Goal: Information Seeking & Learning: Learn about a topic

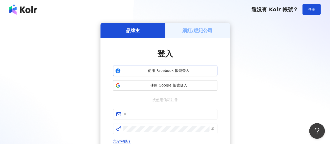
click at [172, 75] on button "使用 Facebook 帳號登入" at bounding box center [165, 70] width 104 height 10
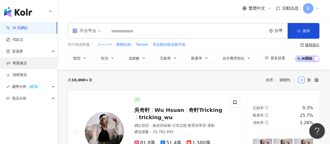
click at [26, 65] on link "商案媒合" at bounding box center [16, 62] width 21 height 5
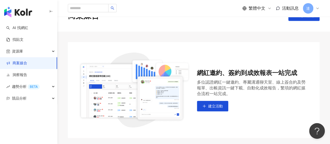
scroll to position [69, 0]
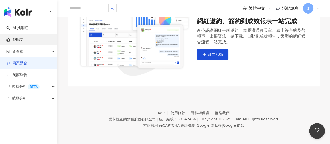
click at [14, 40] on link "找貼文" at bounding box center [14, 39] width 17 height 5
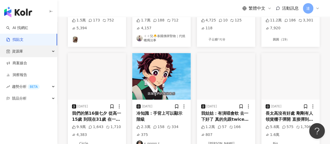
scroll to position [235, 0]
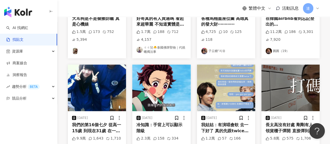
click at [104, 95] on img "button" at bounding box center [97, 87] width 58 height 46
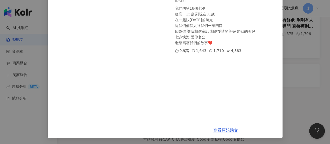
scroll to position [0, 0]
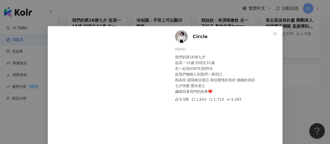
click at [194, 38] on span "Circle" at bounding box center [200, 36] width 15 height 7
click at [275, 34] on icon "close" at bounding box center [275, 34] width 4 height 4
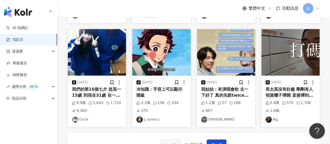
scroll to position [301, 0]
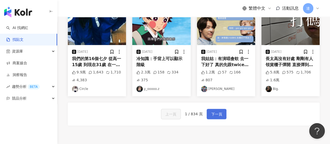
click at [217, 113] on span "下一頁" at bounding box center [216, 114] width 11 height 6
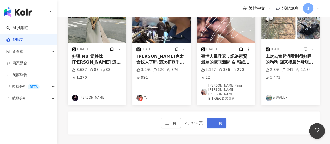
click at [219, 120] on span "下一頁" at bounding box center [216, 123] width 11 height 6
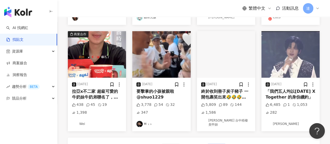
scroll to position [298, 0]
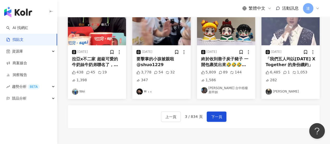
click at [220, 116] on span "下一頁" at bounding box center [216, 116] width 11 height 6
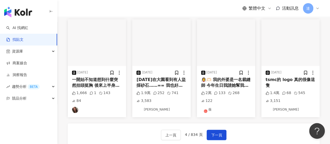
scroll to position [246, 0]
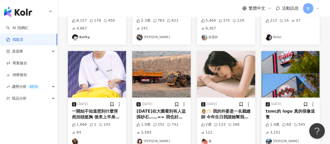
click at [220, 87] on img "button" at bounding box center [226, 74] width 58 height 46
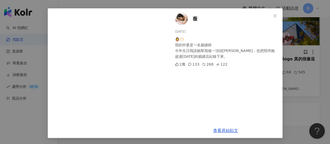
scroll to position [220, 0]
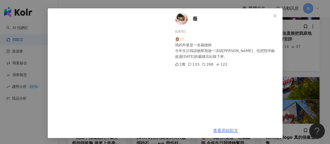
click at [222, 131] on link "查看原始貼文" at bounding box center [225, 130] width 25 height 5
click at [274, 14] on icon "close" at bounding box center [274, 15] width 3 height 3
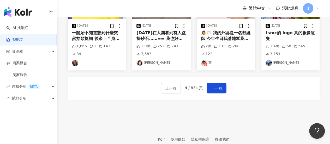
scroll to position [350, 0]
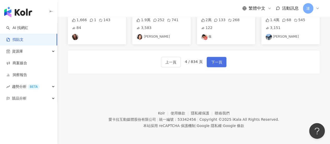
click at [211, 64] on span "下一頁" at bounding box center [216, 62] width 11 height 6
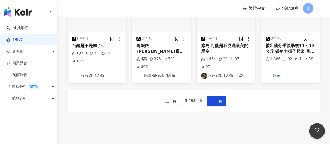
scroll to position [346, 0]
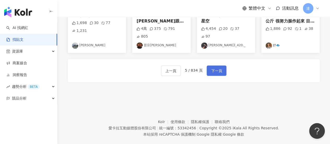
click at [215, 68] on span "下一頁" at bounding box center [216, 71] width 11 height 6
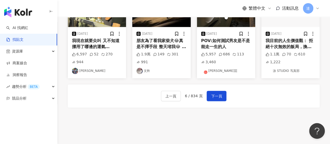
scroll to position [274, 0]
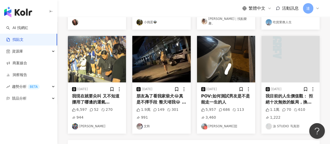
click at [215, 52] on img "button" at bounding box center [226, 59] width 58 height 46
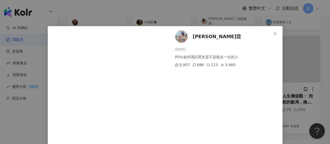
click at [189, 35] on div "ZOE 子芸 2025/8/22 POV:如何測試男友是不是能走一生的人 5,957 686 113 3,460" at bounding box center [226, 101] width 114 height 151
click at [198, 35] on span "ZOE 子芸" at bounding box center [217, 36] width 48 height 7
click at [273, 34] on icon "close" at bounding box center [275, 34] width 4 height 4
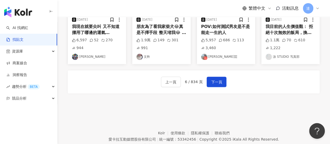
scroll to position [353, 0]
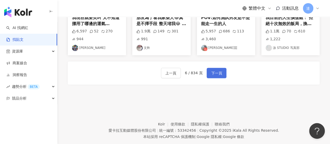
click at [217, 70] on span "下一頁" at bounding box center [216, 73] width 11 height 6
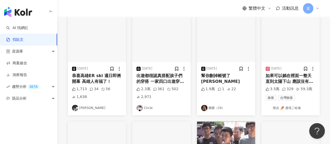
scroll to position [144, 0]
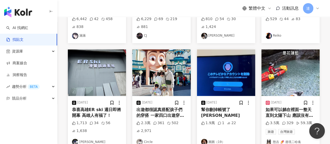
click at [162, 87] on img "button" at bounding box center [161, 72] width 58 height 46
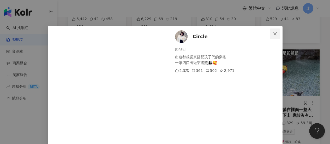
click at [275, 34] on span "Close" at bounding box center [274, 34] width 10 height 4
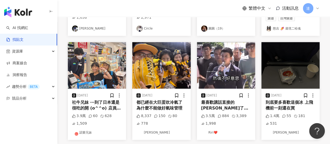
scroll to position [287, 0]
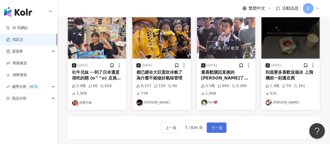
click at [219, 126] on span "下一頁" at bounding box center [216, 127] width 11 height 6
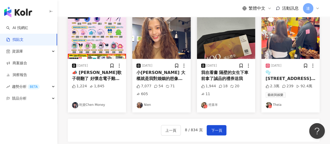
click at [176, 43] on img "button" at bounding box center [161, 35] width 58 height 46
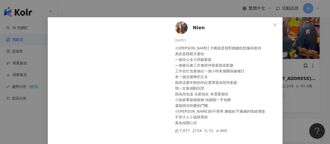
scroll to position [0, 0]
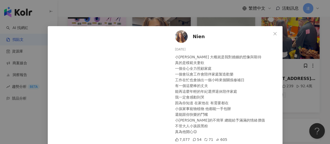
click at [196, 37] on span "Nien" at bounding box center [199, 36] width 12 height 7
click at [274, 32] on icon "close" at bounding box center [275, 34] width 4 height 4
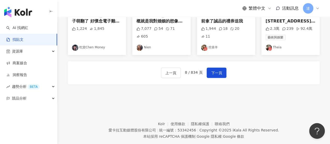
scroll to position [352, 0]
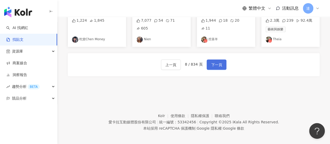
click at [216, 64] on span "下一頁" at bounding box center [216, 65] width 11 height 6
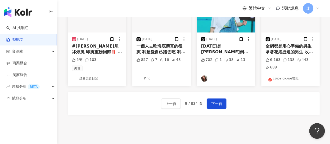
scroll to position [339, 0]
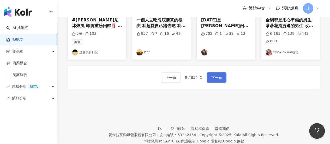
click at [209, 78] on button "下一頁" at bounding box center [216, 77] width 20 height 10
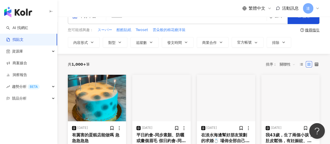
scroll to position [26, 0]
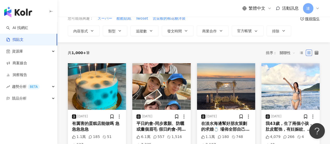
click at [166, 97] on img "button" at bounding box center [161, 86] width 58 height 46
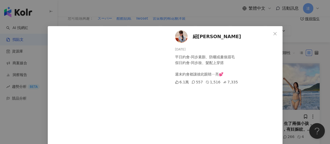
click at [197, 38] on span "紹娜" at bounding box center [217, 36] width 48 height 7
click at [270, 34] on span "Close" at bounding box center [274, 34] width 10 height 4
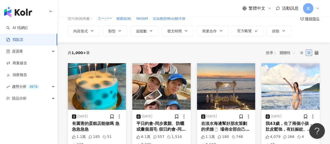
click at [289, 97] on img "button" at bounding box center [290, 86] width 58 height 46
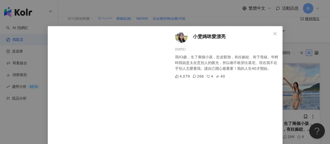
click at [205, 35] on span "小雯媽咪愛漂亮" at bounding box center [209, 36] width 33 height 7
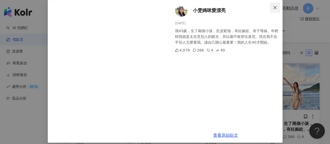
click at [273, 6] on icon "close" at bounding box center [275, 7] width 4 height 4
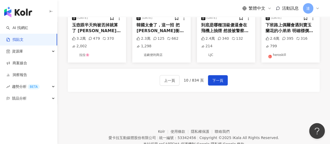
scroll to position [339, 0]
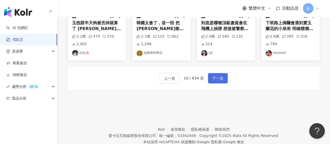
click at [218, 76] on span "下一頁" at bounding box center [217, 78] width 11 height 6
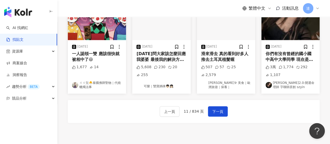
scroll to position [255, 0]
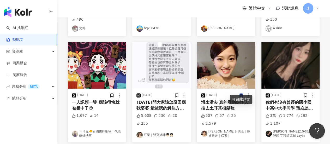
click at [220, 73] on img "button" at bounding box center [226, 65] width 58 height 46
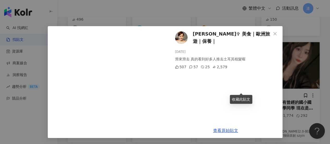
click at [197, 35] on span "[PERSON_NAME]✞ 美食｜歐洲旅遊｜保養｜" at bounding box center [232, 37] width 78 height 15
click at [273, 34] on icon "close" at bounding box center [274, 33] width 3 height 3
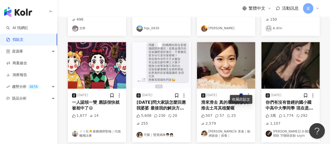
click at [291, 59] on img "button" at bounding box center [290, 65] width 58 height 46
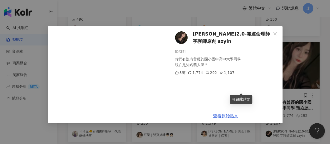
click at [291, 58] on div "婕希拉拉2.0-開運命理師 字聊師原創 szyin 2025/8/26 你們有沒有曾經的國小國中高中大學同學 現在是知名藝人呀？ 3萬 1,774 292 1…" at bounding box center [165, 72] width 330 height 144
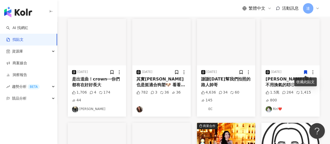
scroll to position [20, 0]
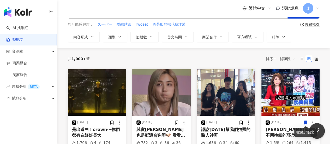
click at [229, 94] on img "button" at bounding box center [226, 92] width 58 height 46
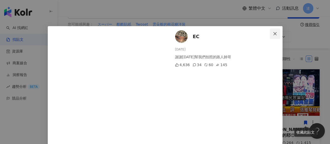
click at [274, 34] on icon "close" at bounding box center [274, 33] width 3 height 3
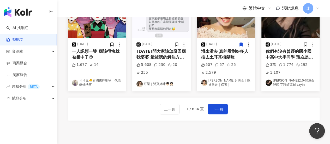
scroll to position [333, 0]
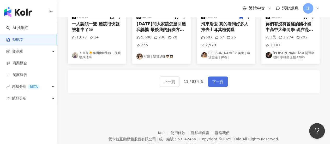
click at [220, 78] on span "下一頁" at bounding box center [217, 81] width 11 height 6
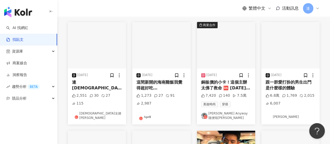
scroll to position [54, 0]
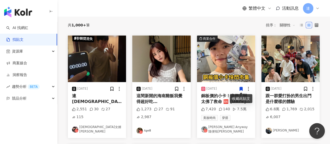
click at [223, 69] on img "button" at bounding box center [226, 58] width 58 height 46
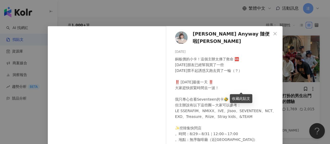
click at [206, 36] on span "[PERSON_NAME] 隨便啦[PERSON_NAME]" at bounding box center [232, 37] width 78 height 15
click at [274, 33] on icon "close" at bounding box center [275, 34] width 4 height 4
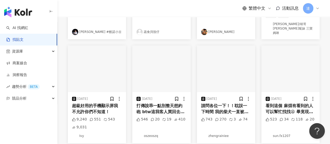
scroll to position [314, 0]
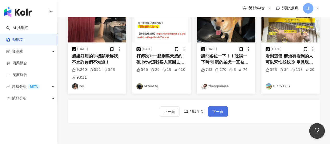
click at [221, 108] on span "下一頁" at bounding box center [217, 111] width 11 height 6
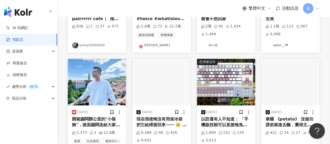
scroll to position [266, 0]
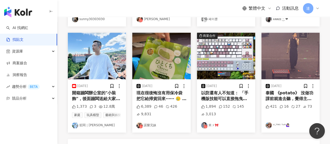
click at [89, 63] on img "button" at bounding box center [97, 56] width 58 height 46
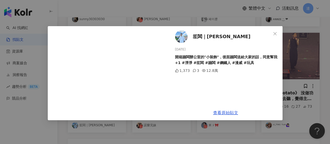
click at [301, 56] on div "笙闆｜陳睿笙 2025/8/26 開箱蹦闆辦公室的"小裝飾"，後面蹦闆送給大家的話，同意幫我+1 #淨淨 #笙闆 #蹦闆 #鋼鐵人 #漫威 #玩具 1,373…" at bounding box center [165, 72] width 330 height 144
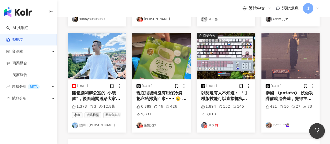
click at [167, 73] on img "button" at bounding box center [161, 56] width 58 height 46
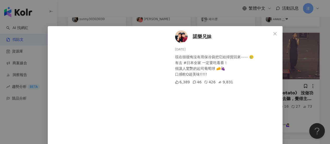
click at [198, 34] on span "諾樂兄妹" at bounding box center [202, 36] width 19 height 7
click at [273, 34] on icon "close" at bounding box center [274, 33] width 3 height 3
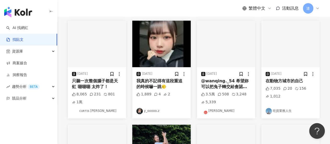
scroll to position [19, 0]
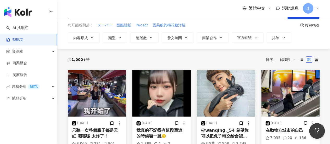
click at [217, 101] on img "button" at bounding box center [226, 93] width 58 height 46
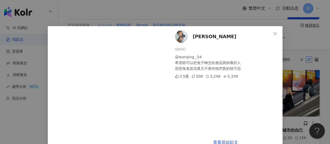
click at [201, 36] on span "[PERSON_NAME]" at bounding box center [215, 36] width 44 height 7
click at [307, 33] on div "陳侑敏ʏᴏᴍɪɴ 2025/8/21 @wanqing._54 希望妳可以把兔子轉交給會認真飼養的人 想把兔兔當流量又不善待他們真的很可惡 3.5萬 508 …" at bounding box center [165, 72] width 330 height 144
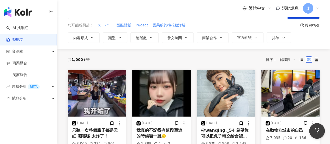
click at [155, 105] on img "button" at bounding box center [161, 93] width 58 height 46
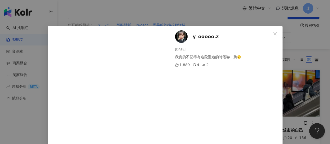
click at [201, 36] on span "y_ooooo.z" at bounding box center [206, 36] width 26 height 7
click at [273, 34] on icon "close" at bounding box center [274, 33] width 3 height 3
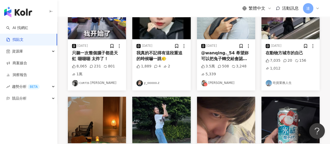
scroll to position [97, 0]
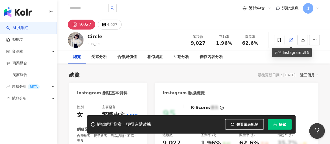
click at [290, 40] on line at bounding box center [291, 39] width 2 height 2
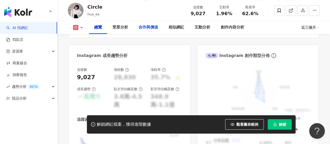
scroll to position [287, 0]
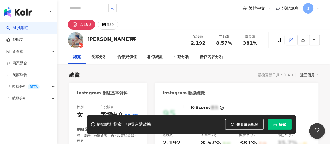
click at [292, 40] on icon at bounding box center [290, 40] width 5 height 5
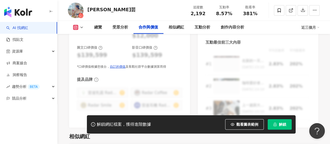
scroll to position [756, 0]
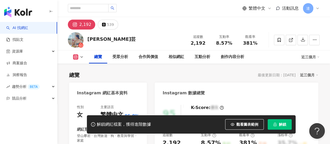
scroll to position [104, 0]
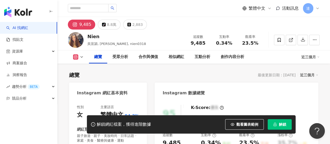
scroll to position [78, 0]
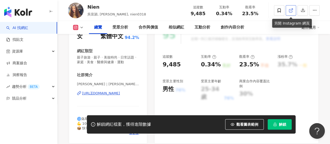
click at [289, 9] on icon at bounding box center [290, 10] width 5 height 5
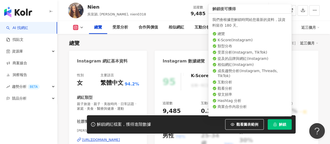
click at [279, 123] on span "解鎖" at bounding box center [282, 124] width 7 height 4
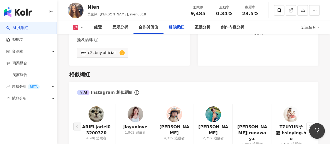
scroll to position [833, 0]
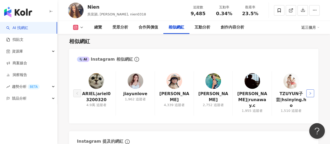
click at [310, 91] on icon "right" at bounding box center [309, 92] width 3 height 3
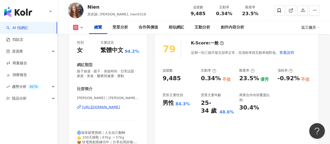
scroll to position [0, 0]
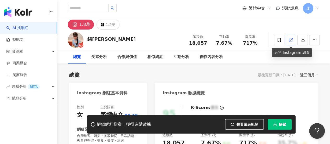
click at [288, 40] on icon at bounding box center [290, 40] width 5 height 5
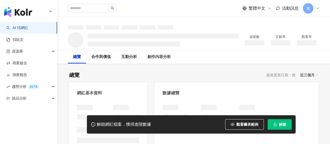
click at [282, 125] on span "解鎖" at bounding box center [282, 124] width 7 height 4
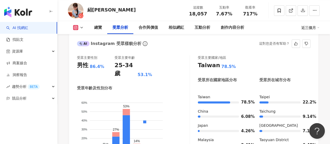
scroll to position [413, 0]
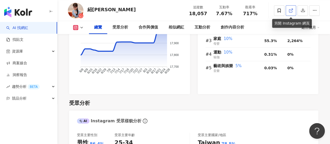
click at [290, 9] on icon at bounding box center [290, 10] width 3 height 3
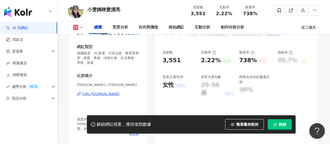
scroll to position [26, 0]
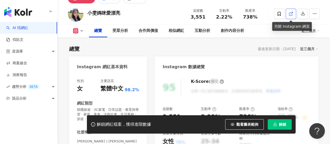
click at [291, 15] on icon at bounding box center [290, 13] width 5 height 5
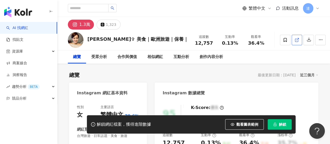
click at [294, 39] on icon at bounding box center [296, 40] width 5 height 5
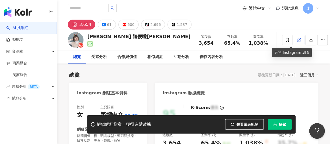
click at [296, 38] on icon at bounding box center [298, 40] width 5 height 5
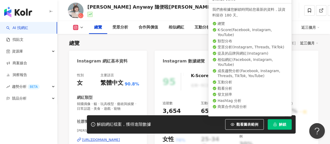
click at [279, 125] on span "解鎖" at bounding box center [282, 124] width 7 height 4
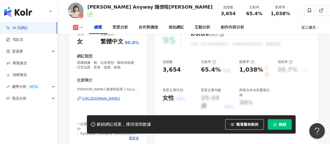
scroll to position [84, 0]
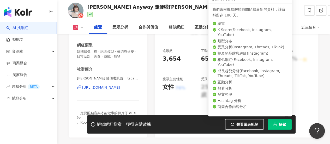
click at [281, 124] on span "解鎖" at bounding box center [282, 124] width 7 height 4
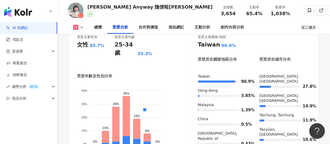
scroll to position [469, 0]
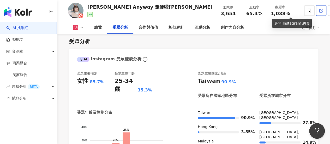
click at [318, 10] on icon at bounding box center [320, 10] width 5 height 5
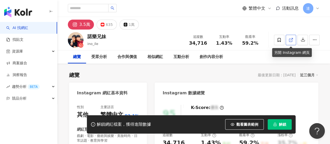
click at [290, 39] on icon at bounding box center [290, 40] width 5 height 5
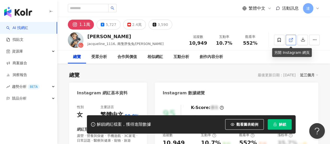
click at [288, 39] on icon at bounding box center [290, 40] width 5 height 5
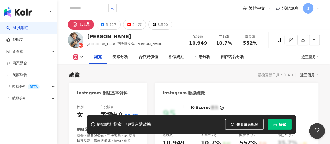
scroll to position [32, 0]
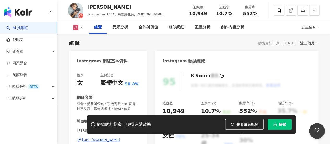
click at [283, 127] on button "解鎖" at bounding box center [279, 124] width 24 height 10
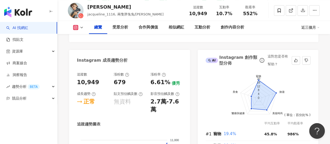
scroll to position [188, 0]
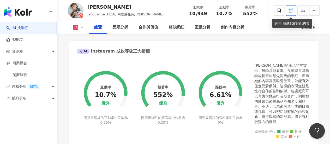
click at [291, 11] on icon at bounding box center [290, 10] width 5 height 5
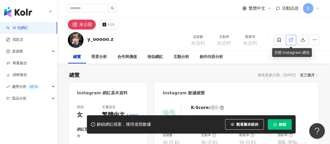
click at [289, 39] on icon at bounding box center [290, 40] width 3 height 3
